Goal: Information Seeking & Learning: Learn about a topic

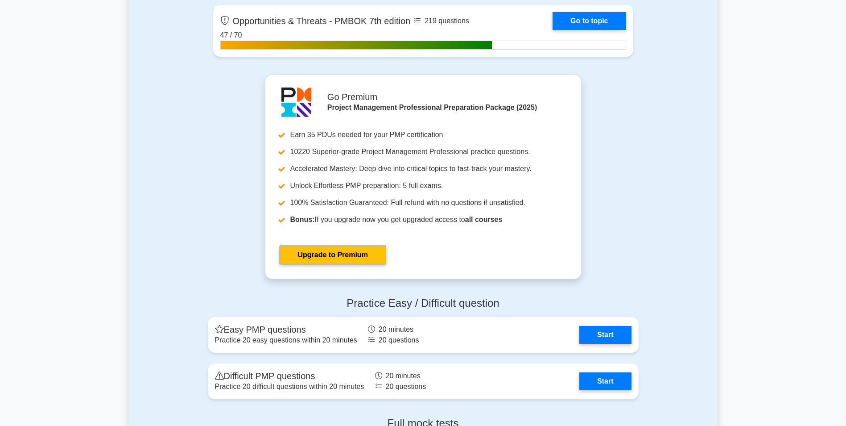
scroll to position [3066, 0]
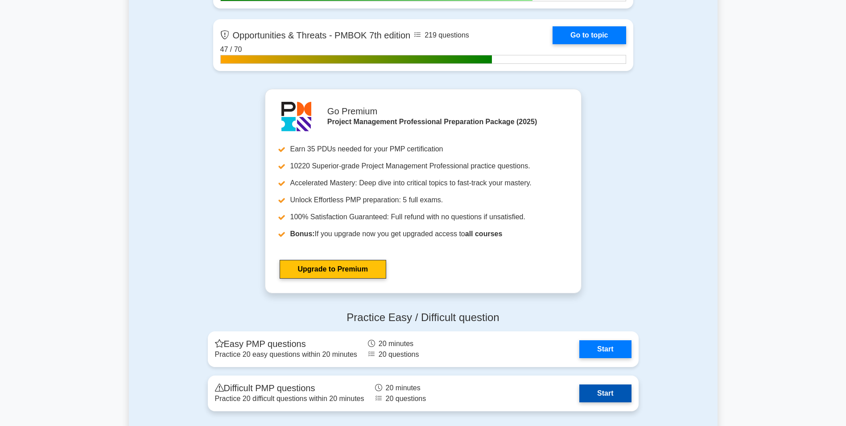
click at [601, 390] on link "Start" at bounding box center [605, 393] width 52 height 18
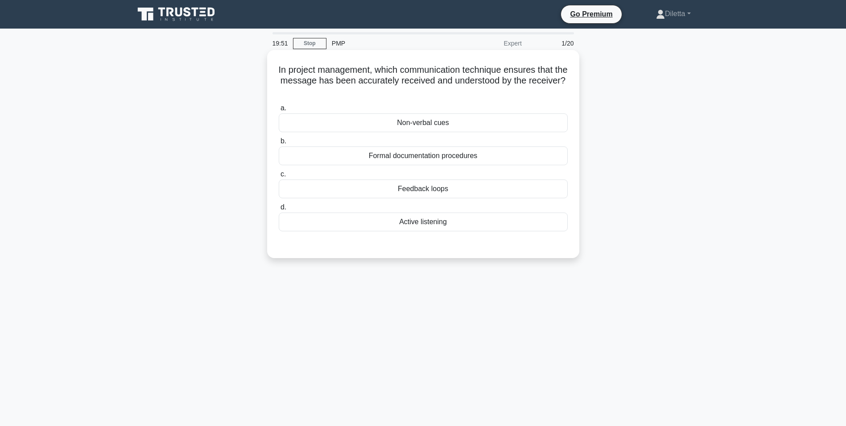
click at [528, 182] on div "Feedback loops" at bounding box center [423, 188] width 289 height 19
click at [279, 177] on input "c. Feedback loops" at bounding box center [279, 174] width 0 height 6
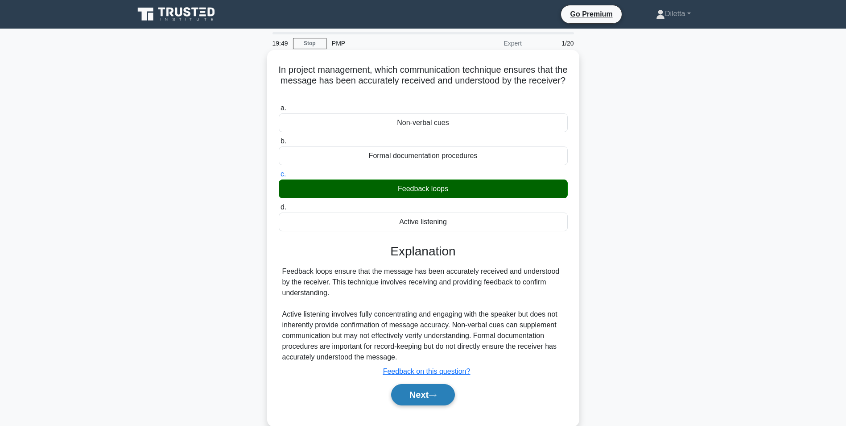
click at [421, 397] on button "Next" at bounding box center [423, 394] width 64 height 21
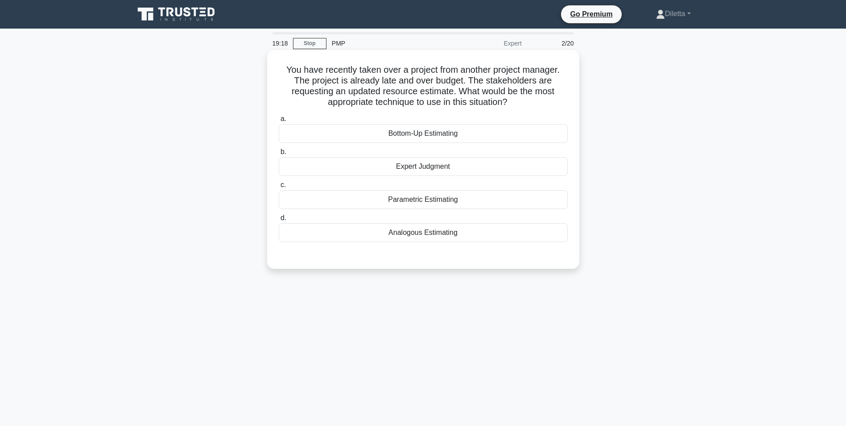
click at [439, 231] on div "Analogous Estimating" at bounding box center [423, 232] width 289 height 19
click at [279, 221] on input "d. Analogous Estimating" at bounding box center [279, 218] width 0 height 6
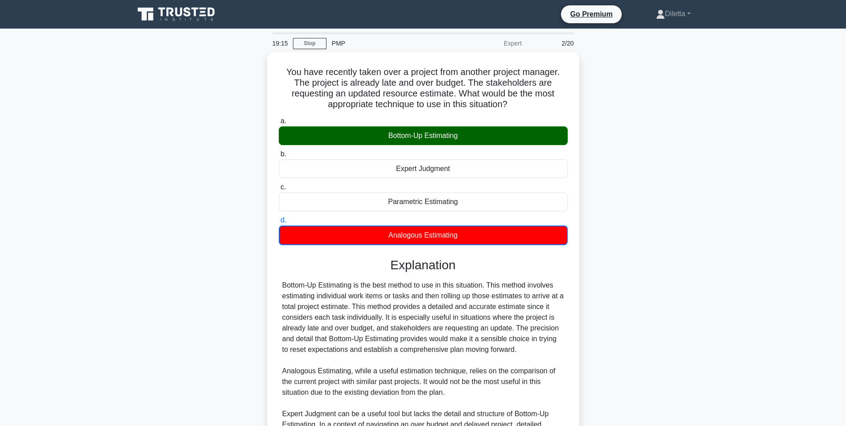
scroll to position [147, 0]
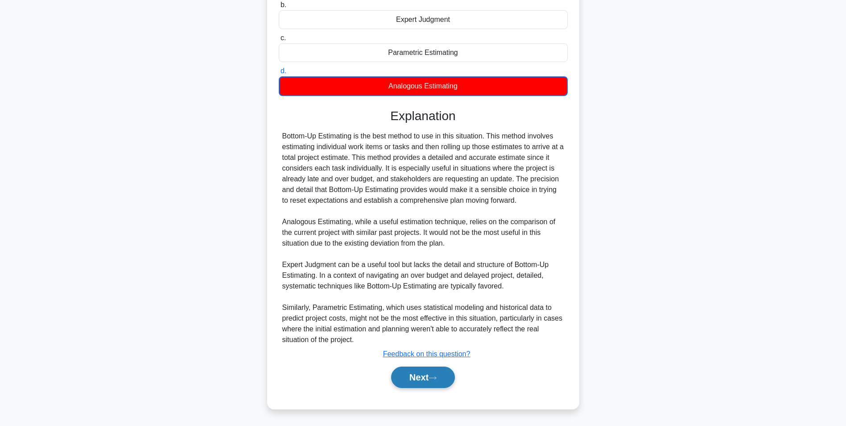
click at [428, 366] on button "Next" at bounding box center [423, 376] width 64 height 21
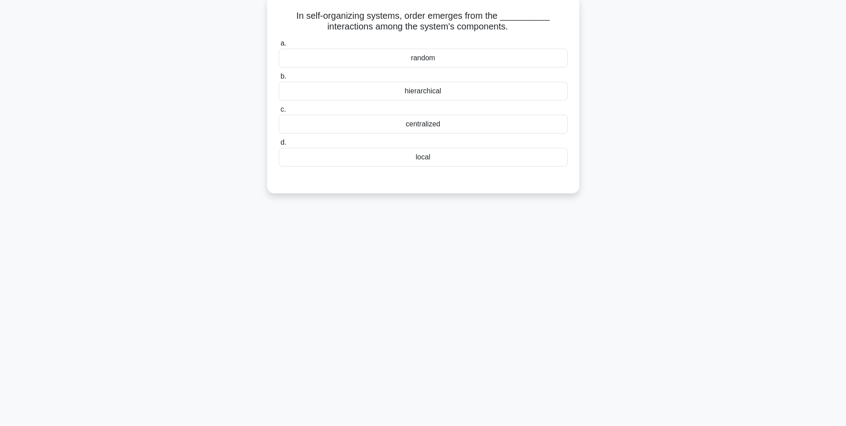
scroll to position [56, 0]
click at [523, 128] on div "centralized" at bounding box center [423, 121] width 289 height 19
click at [279, 110] on input "c. centralized" at bounding box center [279, 107] width 0 height 6
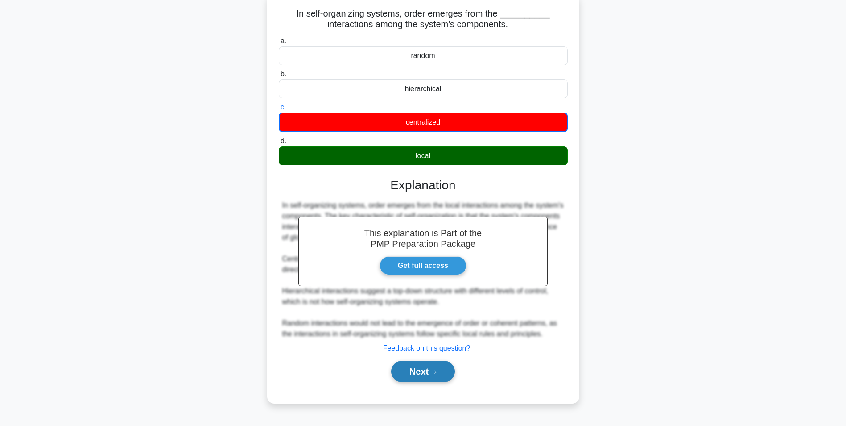
click at [429, 369] on button "Next" at bounding box center [423, 370] width 64 height 21
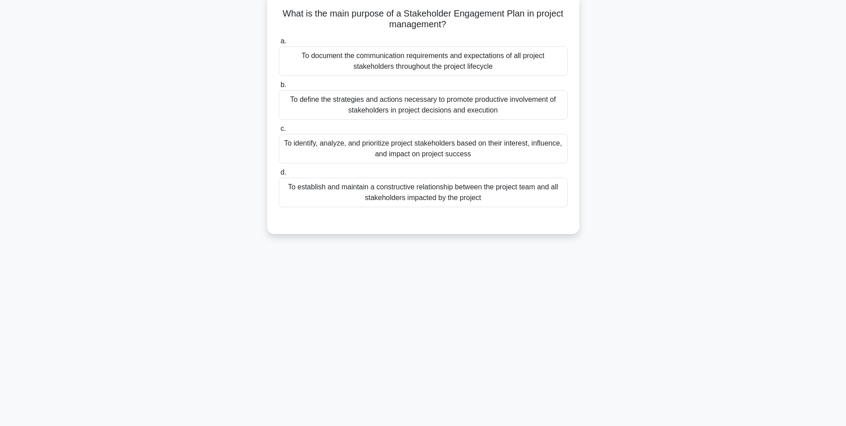
click at [525, 107] on div "To define the strategies and actions necessary to promote productive involvemen…" at bounding box center [423, 104] width 289 height 29
click at [279, 88] on input "b. To define the strategies and actions necessary to promote productive involve…" at bounding box center [279, 85] width 0 height 6
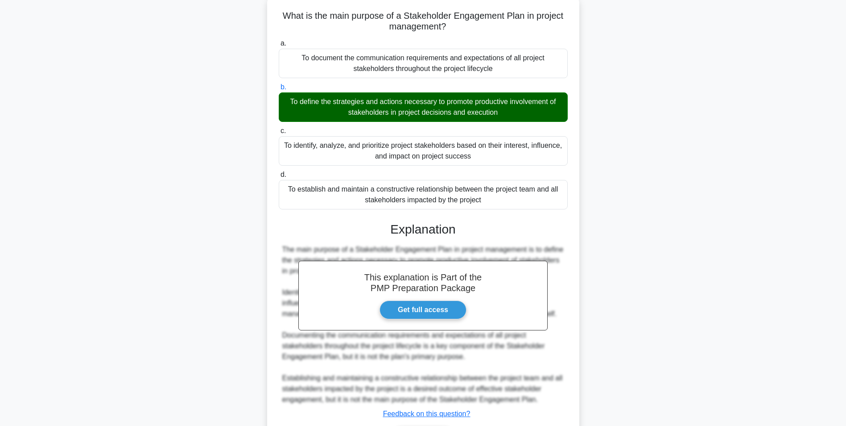
scroll to position [114, 0]
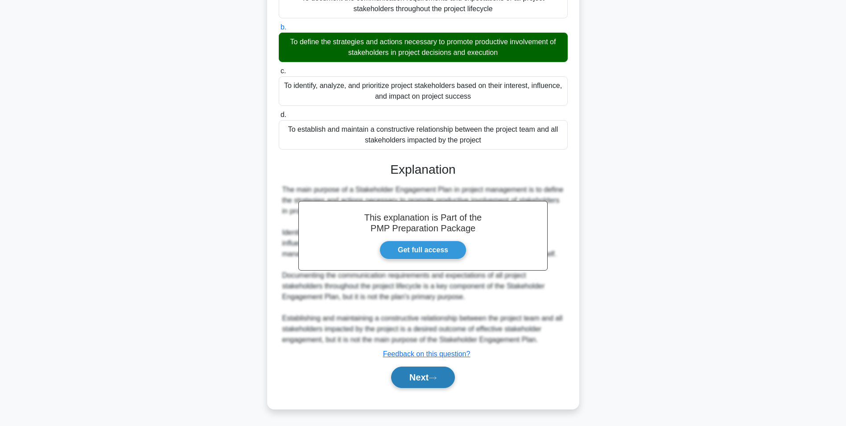
click at [420, 381] on button "Next" at bounding box center [423, 376] width 64 height 21
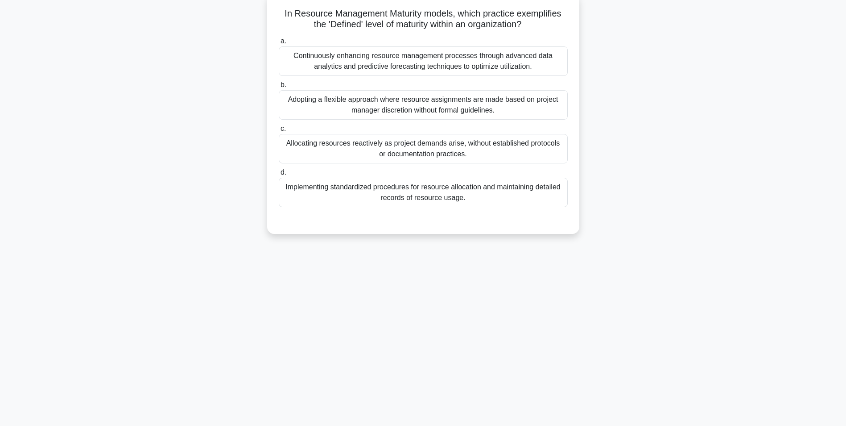
click at [545, 69] on div "Continuously enhancing resource management processes through advanced data anal…" at bounding box center [423, 60] width 289 height 29
click at [279, 44] on input "a. Continuously enhancing resource management processes through advanced data a…" at bounding box center [279, 41] width 0 height 6
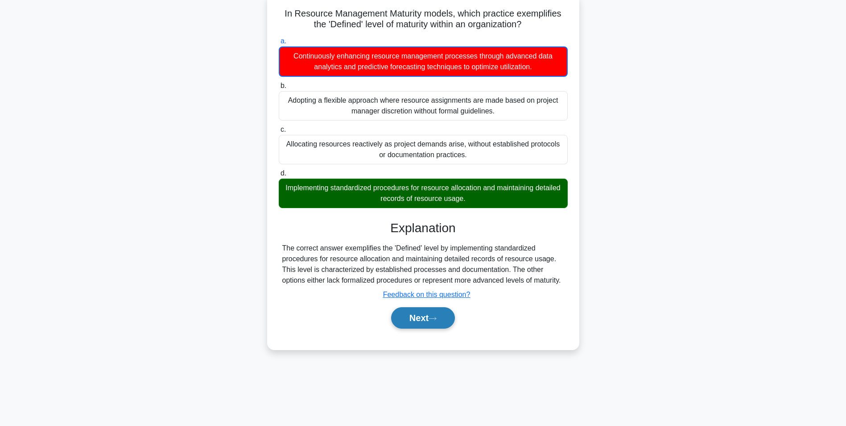
click at [422, 319] on button "Next" at bounding box center [423, 317] width 64 height 21
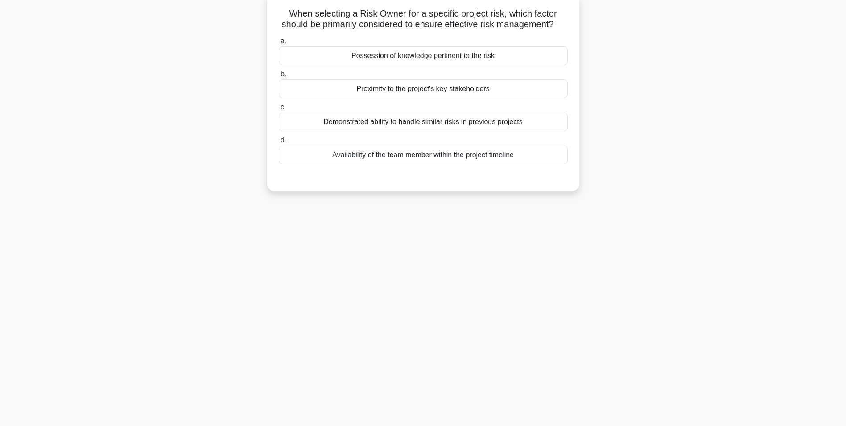
click at [501, 127] on div "Demonstrated ability to handle similar risks in previous projects" at bounding box center [423, 121] width 289 height 19
click at [279, 110] on input "c. Demonstrated ability to handle similar risks in previous projects" at bounding box center [279, 107] width 0 height 6
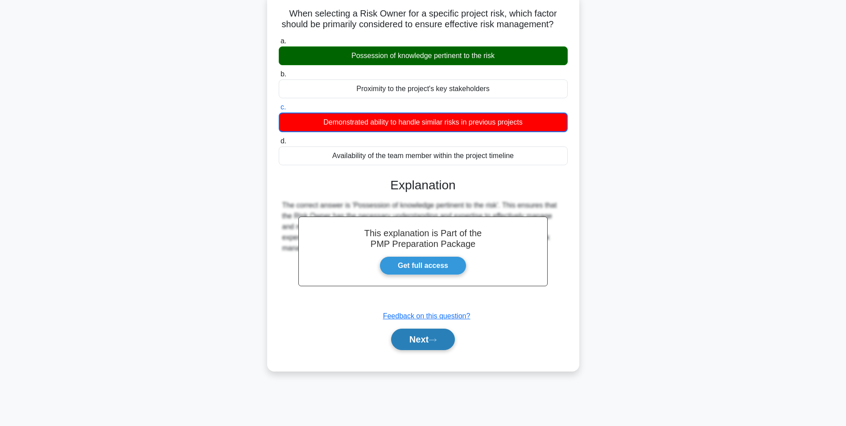
click at [426, 350] on button "Next" at bounding box center [423, 338] width 64 height 21
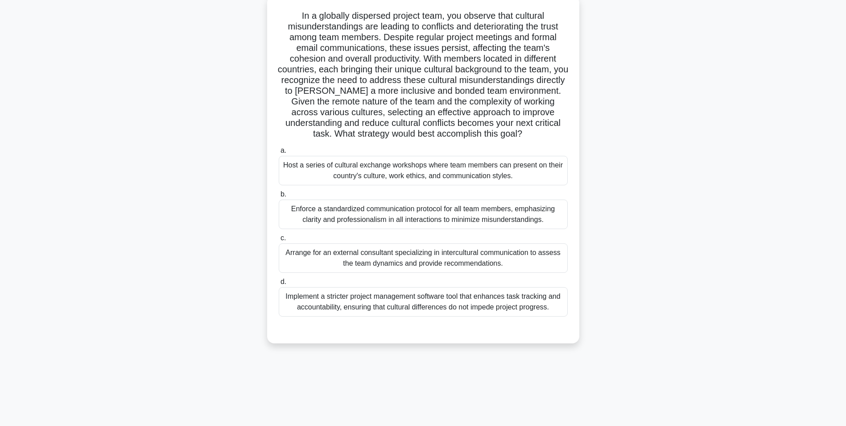
scroll to position [0, 0]
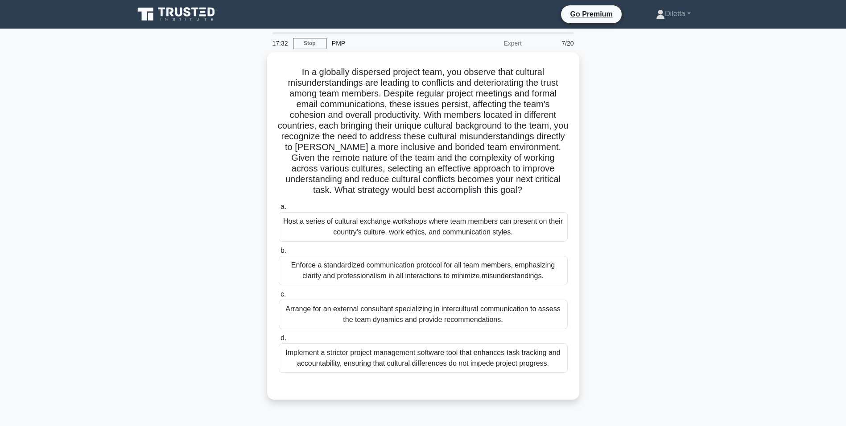
click at [210, 11] on icon at bounding box center [211, 12] width 7 height 9
